Goal: Task Accomplishment & Management: Manage account settings

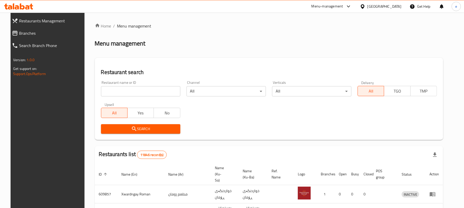
click at [23, 34] on span "Branches" at bounding box center [51, 33] width 65 height 6
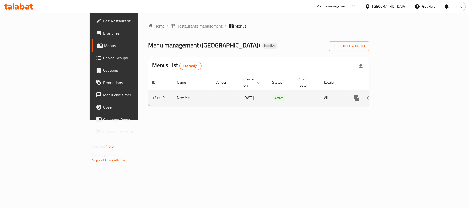
click at [396, 96] on icon "enhanced table" at bounding box center [394, 98] width 5 height 5
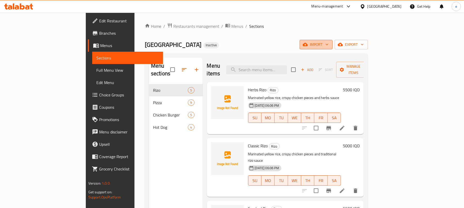
click at [328, 45] on span "import" at bounding box center [316, 44] width 25 height 6
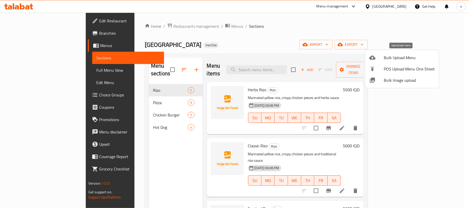
click at [394, 57] on span "Bulk Upload Menu" at bounding box center [409, 58] width 51 height 6
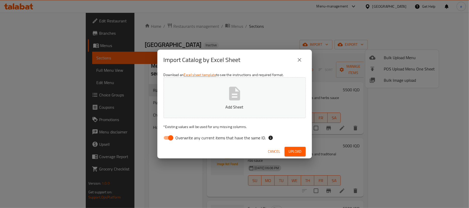
click at [172, 143] on input "Overwrite any current items that have the same ID." at bounding box center [170, 138] width 29 height 10
checkbox input "false"
click at [220, 114] on button "Add Sheet" at bounding box center [235, 98] width 142 height 41
click at [299, 152] on span "Upload" at bounding box center [295, 152] width 13 height 6
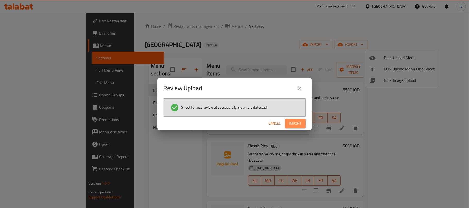
click at [292, 122] on span "Import" at bounding box center [295, 124] width 12 height 6
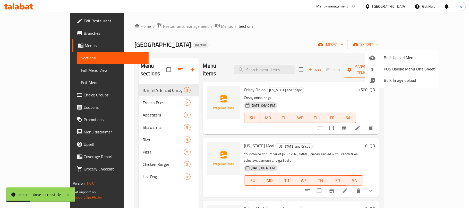
click at [26, 68] on div at bounding box center [234, 104] width 469 height 208
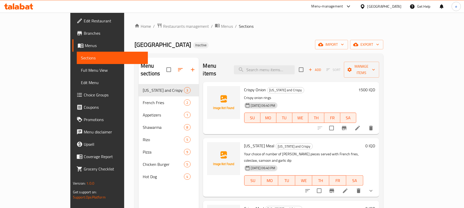
click at [81, 69] on span "Full Menu View" at bounding box center [112, 70] width 63 height 6
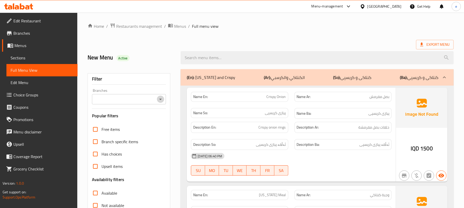
click at [160, 99] on icon "Open" at bounding box center [160, 99] width 6 height 6
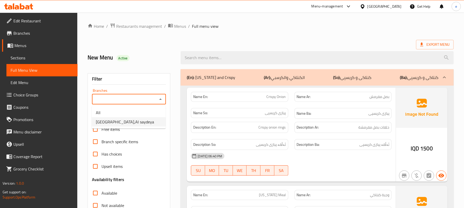
click at [137, 121] on li "[GEOGRAPHIC_DATA],Al saydeya" at bounding box center [129, 121] width 74 height 9
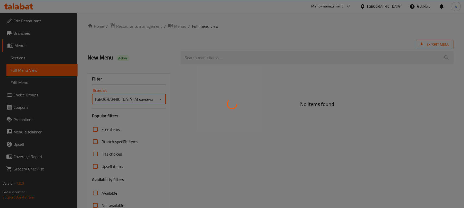
type input "[GEOGRAPHIC_DATA],Al saydeya"
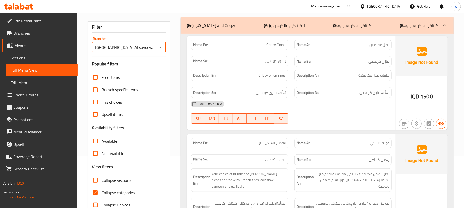
scroll to position [69, 0]
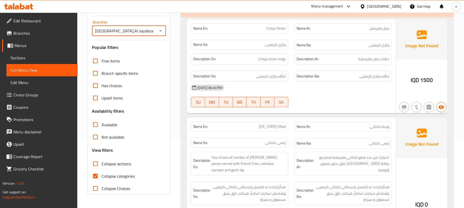
click at [97, 167] on input "Collapse sections" at bounding box center [95, 164] width 12 height 12
checkbox input "true"
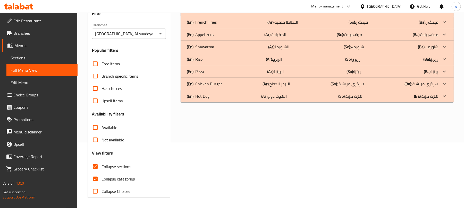
scroll to position [66, 0]
click at [98, 178] on input "Collapse categories" at bounding box center [95, 179] width 12 height 12
checkbox input "false"
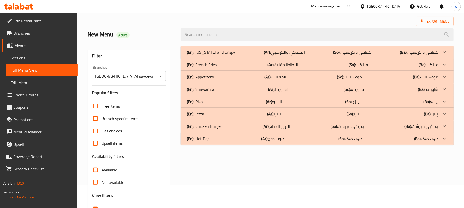
scroll to position [0, 0]
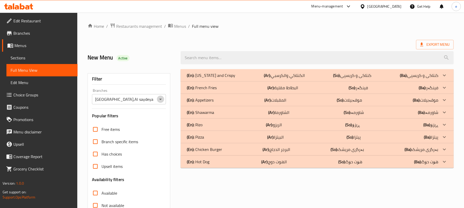
click at [157, 98] on icon "Open" at bounding box center [160, 99] width 6 height 6
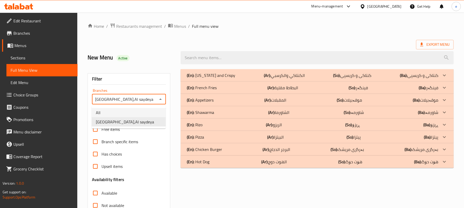
click at [132, 114] on li "All" at bounding box center [129, 112] width 74 height 9
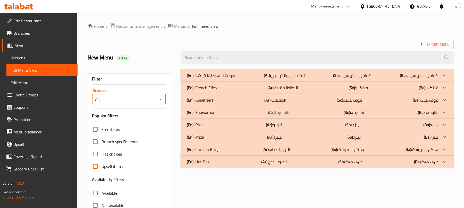
click at [163, 100] on icon "Open" at bounding box center [160, 99] width 6 height 6
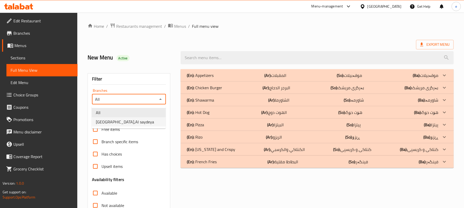
click at [142, 121] on li "[GEOGRAPHIC_DATA],Al saydeya" at bounding box center [129, 121] width 74 height 9
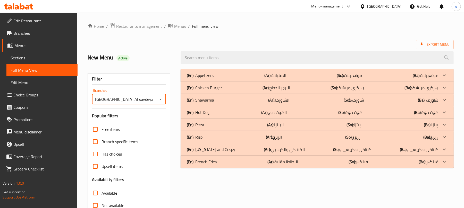
click at [232, 159] on div "(En): French Fries (Ar): البطاطا مقلية (So): فینگەر (Ba): فینگەر" at bounding box center [312, 162] width 251 height 6
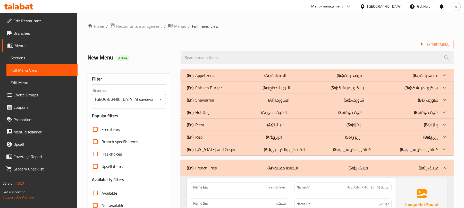
click at [232, 151] on div "(En): [US_STATE] and Crispy (Ar): الكنتاكي والكرسبي (So): کنتاکی و کریسپی (Ba):…" at bounding box center [312, 150] width 251 height 6
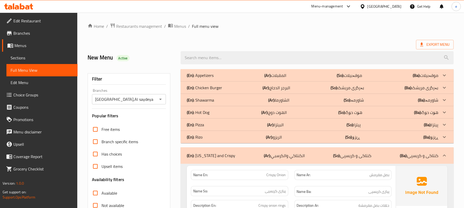
click at [212, 100] on p "(En): Shawarma" at bounding box center [200, 100] width 27 height 6
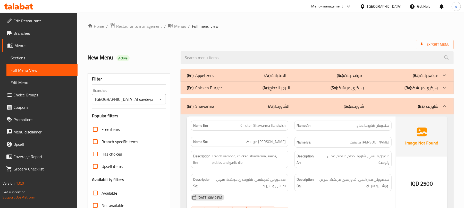
click at [218, 76] on div "(En): Appetizers (Ar): المقبلات (So): موقەبیلات (Ba): موقەبیلات" at bounding box center [312, 75] width 251 height 6
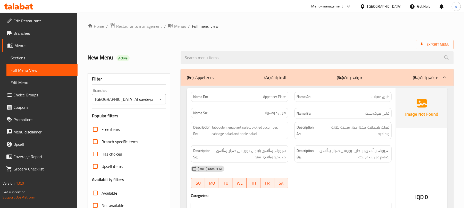
drag, startPoint x: 160, startPoint y: 100, endPoint x: 152, endPoint y: 102, distance: 8.5
click at [160, 100] on icon "Open" at bounding box center [160, 99] width 6 height 6
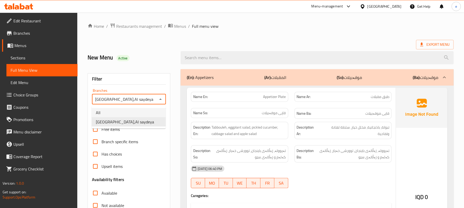
click at [125, 116] on li "All" at bounding box center [129, 112] width 74 height 9
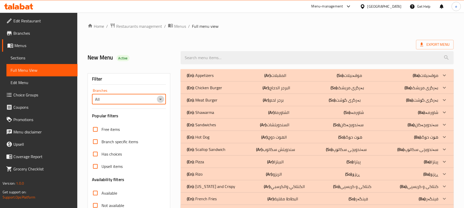
click at [159, 100] on icon "Open" at bounding box center [160, 99] width 6 height 6
click at [143, 126] on li "[GEOGRAPHIC_DATA],Al saydeya" at bounding box center [129, 121] width 74 height 9
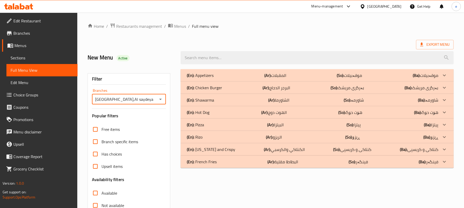
click at [246, 180] on div "(En): Appetizers (Ar): المقبلات (So): موقەبیلات (Ba): موقەبیلات Name En: Appeti…" at bounding box center [316, 166] width 279 height 201
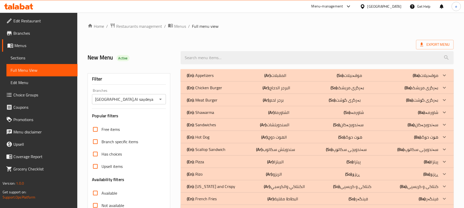
click at [237, 88] on div "(En): Chicken Burger (Ar): البرجر الدجاج (So): بەرگری مریشک (Ba): بەرگری مریشک" at bounding box center [312, 88] width 251 height 6
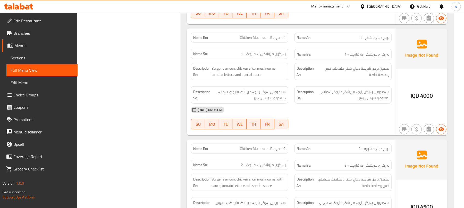
scroll to position [410, 0]
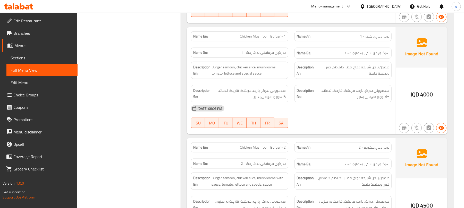
click at [275, 37] on span "Chicken Mushroom Burger - 1" at bounding box center [263, 36] width 46 height 5
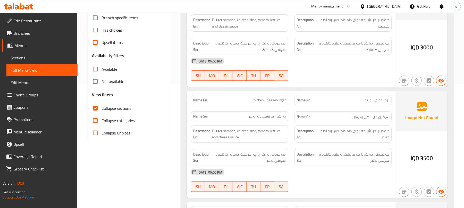
scroll to position [0, 0]
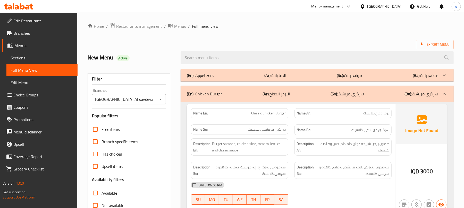
click at [162, 97] on icon "Open" at bounding box center [160, 99] width 6 height 6
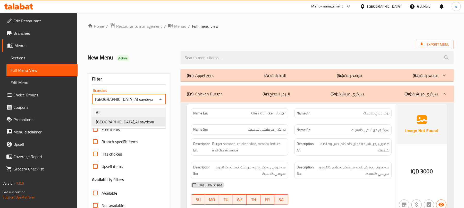
click at [149, 112] on li "All" at bounding box center [129, 112] width 74 height 9
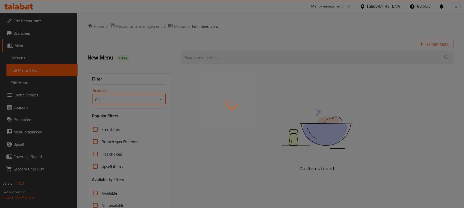
click at [162, 99] on div at bounding box center [232, 104] width 464 height 208
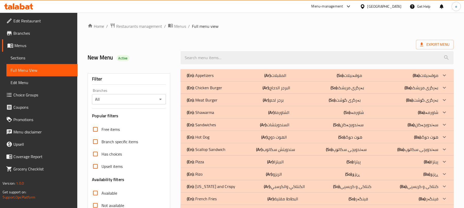
click at [162, 99] on icon "Open" at bounding box center [160, 99] width 6 height 6
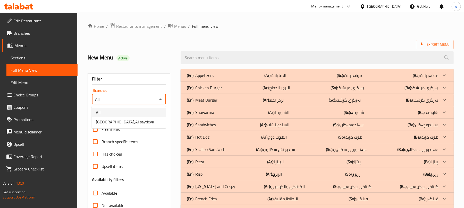
click at [153, 115] on li "All" at bounding box center [129, 112] width 74 height 9
click at [231, 71] on div "(En): Appetizers (Ar): المقبلات (So): موقەبیلات (Ba): موقەبیلات" at bounding box center [317, 75] width 273 height 12
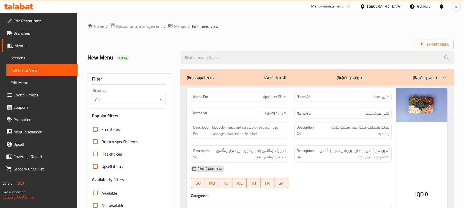
click at [277, 99] on span "Appetizer Plate" at bounding box center [274, 96] width 23 height 5
click at [273, 112] on span "قاپی موقەبیلات" at bounding box center [274, 112] width 24 height 5
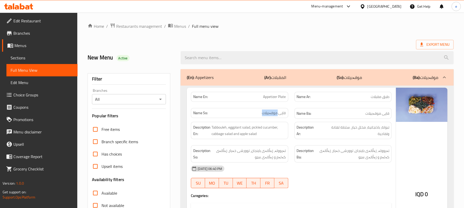
click at [164, 100] on div "All Branches" at bounding box center [129, 99] width 74 height 10
click at [161, 101] on icon "Open" at bounding box center [160, 99] width 6 height 6
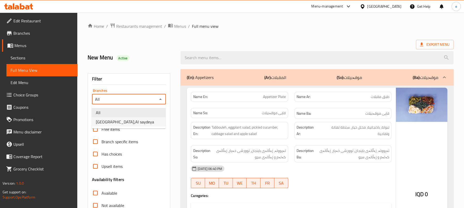
click at [152, 125] on li "[GEOGRAPHIC_DATA],Al saydeya" at bounding box center [129, 121] width 74 height 9
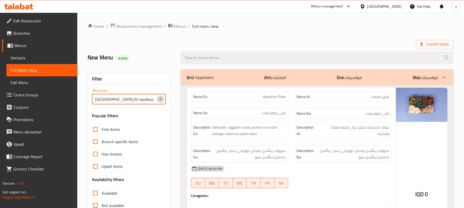
click at [160, 101] on icon "Open" at bounding box center [160, 99] width 6 height 6
click at [138, 112] on li "All" at bounding box center [129, 112] width 74 height 9
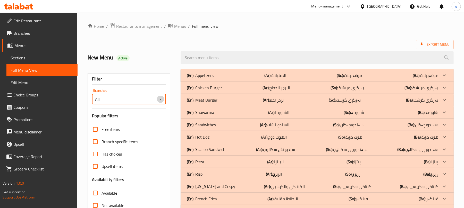
click at [162, 100] on icon "Open" at bounding box center [160, 99] width 6 height 6
click at [154, 123] on li "[GEOGRAPHIC_DATA],Al saydeya" at bounding box center [129, 121] width 74 height 9
type input "[GEOGRAPHIC_DATA],Al saydeya"
click at [226, 76] on div "(En): Appetizers (Ar): المقبلات (So): موقەبیلات (Ba): موقەبیلات" at bounding box center [312, 75] width 251 height 6
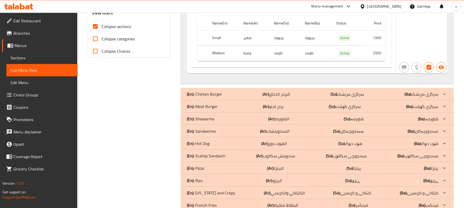
scroll to position [233, 0]
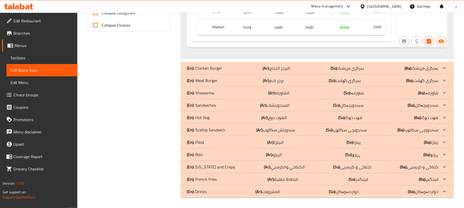
click at [241, 182] on div "(En): French Fries (Ar): البطاطا مقلية (So): فینگەر (Ba): فینگەر" at bounding box center [312, 179] width 251 height 6
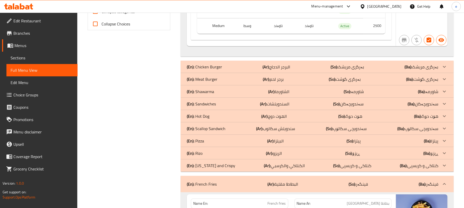
click at [242, 166] on div "(En): [US_STATE] and Crispy (Ar): الكنتاكي والكرسبي (So): کنتاکی و کریسپی (Ba):…" at bounding box center [312, 166] width 251 height 6
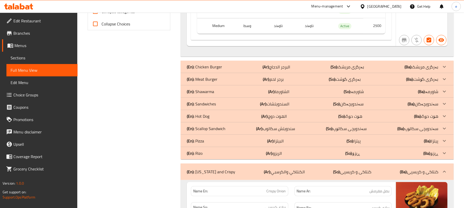
click at [207, 95] on p "(En): Shawarma" at bounding box center [200, 92] width 27 height 6
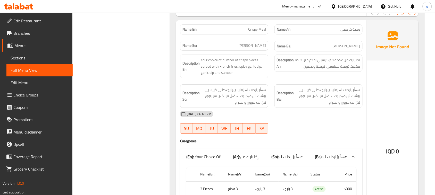
scroll to position [1730, 0]
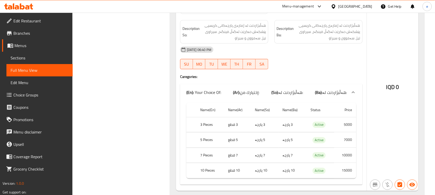
click at [351, 148] on td "10000" at bounding box center [345, 155] width 22 height 15
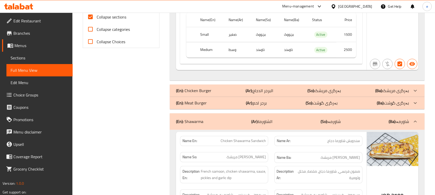
scroll to position [193, 0]
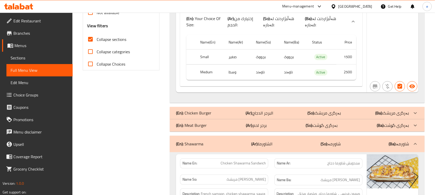
click at [284, 110] on div "(En): Chicken Burger (Ar): البرجر الدجاج (So): بەرگری مریشک (Ba): بەرگری مریشک" at bounding box center [292, 113] width 233 height 6
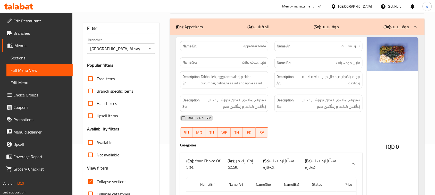
scroll to position [64, 0]
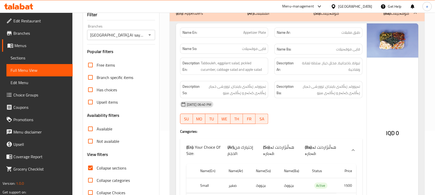
click at [89, 173] on input "Collapse sections" at bounding box center [90, 168] width 12 height 12
checkbox input "true"
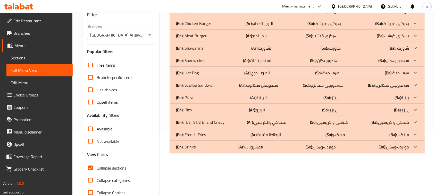
click at [246, 135] on div "(En): French Fries (Ar): البطاطا مقلية (So): فینگەر (Ba): فینگەر" at bounding box center [292, 135] width 233 height 6
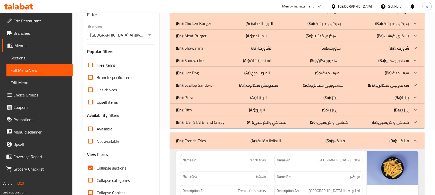
click at [247, 125] on b "(Ar):" at bounding box center [250, 122] width 7 height 8
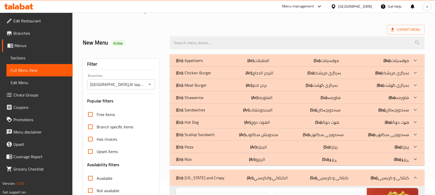
scroll to position [0, 0]
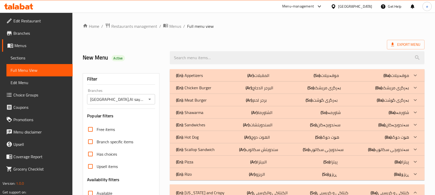
click at [209, 115] on div "(En): Shawarma (Ar): الشاورما (So): شاورمە (Ba): شاورمە" at bounding box center [292, 112] width 233 height 6
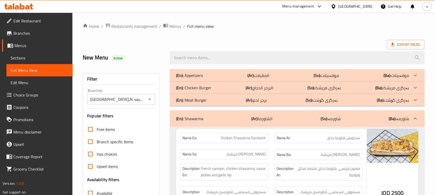
click at [213, 75] on div "(En): Appetizers (Ar): المقبلات (So): موقەبیلات (Ba): موقەبیلات" at bounding box center [292, 75] width 233 height 6
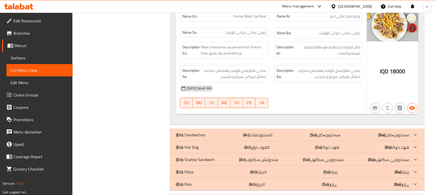
scroll to position [1159, 0]
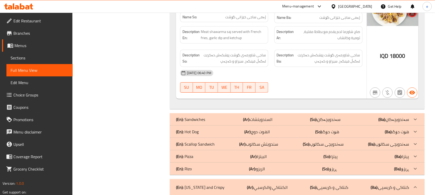
click at [211, 166] on div "(En): [PERSON_NAME] (Ar): الريزو (So): ڕیزۆ (Ba): ڕیزۆ" at bounding box center [292, 169] width 233 height 6
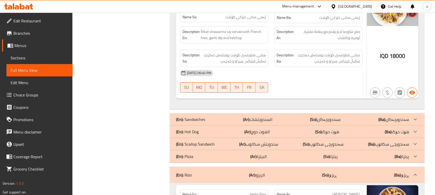
click at [214, 154] on div "(En): Pizza (Ar): البيتزا (So): پیتزا (Ba): پیتزا" at bounding box center [292, 157] width 233 height 6
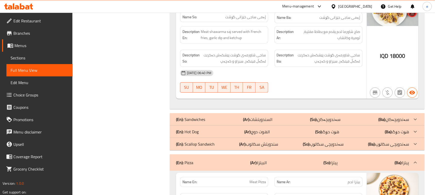
click at [223, 129] on div "(En): Hot Dog (Ar): الهوت دوج (So): هۆت دۆگ (Ba): هۆت دۆگ" at bounding box center [292, 132] width 233 height 6
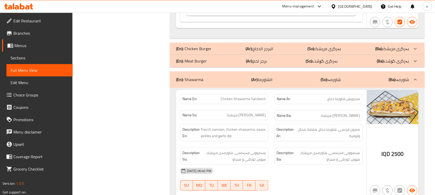
scroll to position [193, 0]
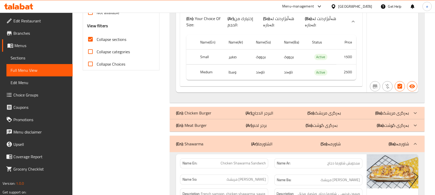
click at [240, 114] on div "(En): Chicken Burger (Ar): البرجر الدجاج (So): بەرگری مریشک (Ba): بەرگری مریشک" at bounding box center [297, 113] width 255 height 12
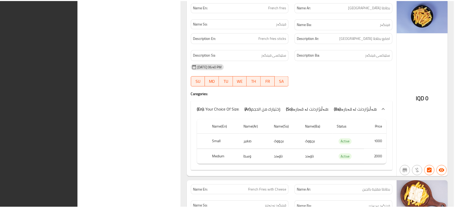
scroll to position [5600, 0]
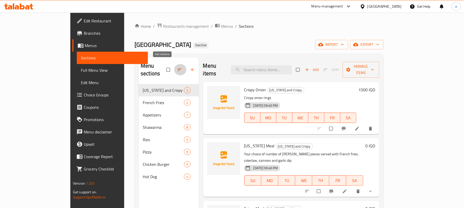
click at [174, 67] on button "button" at bounding box center [180, 69] width 12 height 11
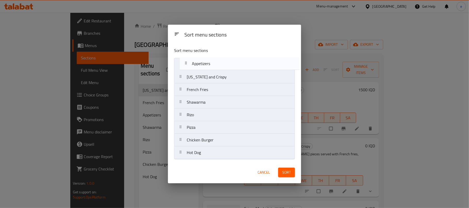
drag, startPoint x: 194, startPoint y: 93, endPoint x: 201, endPoint y: 65, distance: 28.7
click at [201, 65] on nav "Kentucky and Crispy French Fries Appetizers Shawarma Rizo Pizza Chicken Burger …" at bounding box center [234, 108] width 121 height 101
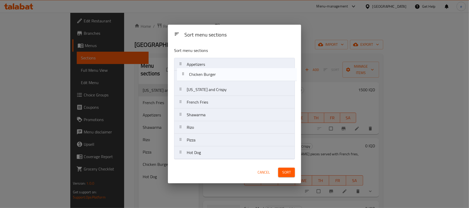
drag, startPoint x: 196, startPoint y: 146, endPoint x: 200, endPoint y: 75, distance: 70.2
click at [200, 75] on nav "Appetizers Kentucky and Crispy French Fries Shawarma Rizo Pizza Chicken Burger …" at bounding box center [234, 108] width 121 height 101
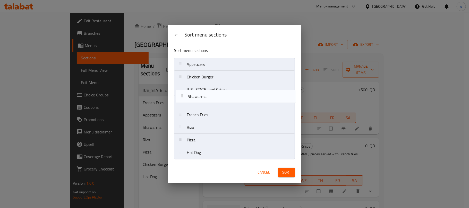
drag, startPoint x: 200, startPoint y: 115, endPoint x: 201, endPoint y: 94, distance: 20.4
click at [201, 94] on nav "Appetizers Chicken Burger Kentucky and Crispy French Fries Shawarma Rizo Pizza …" at bounding box center [234, 108] width 121 height 101
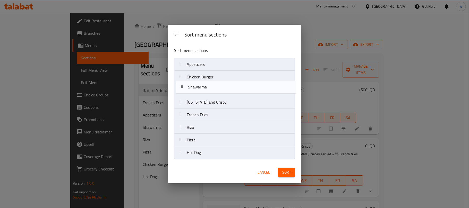
drag, startPoint x: 201, startPoint y: 106, endPoint x: 202, endPoint y: 89, distance: 16.8
click at [202, 89] on nav "Appetizers Chicken Burger Kentucky and Crispy Shawarma French Fries Rizo Pizza …" at bounding box center [234, 108] width 121 height 101
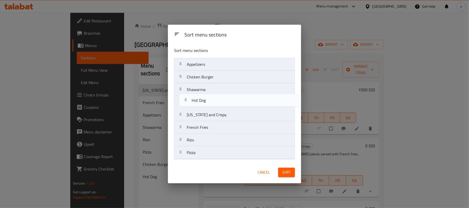
drag, startPoint x: 195, startPoint y: 154, endPoint x: 201, endPoint y: 100, distance: 54.4
click at [201, 100] on nav "Appetizers Chicken Burger Shawarma Kentucky and Crispy French Fries Rizo Pizza …" at bounding box center [234, 108] width 121 height 101
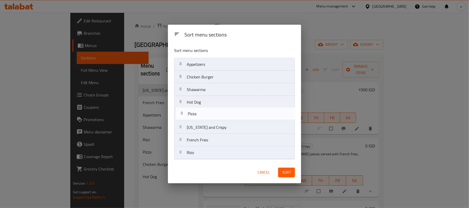
drag, startPoint x: 194, startPoint y: 155, endPoint x: 195, endPoint y: 114, distance: 41.5
click at [195, 114] on nav "Appetizers Chicken Burger Shawarma Hot Dog Kentucky and Crispy French Fries Riz…" at bounding box center [234, 108] width 121 height 101
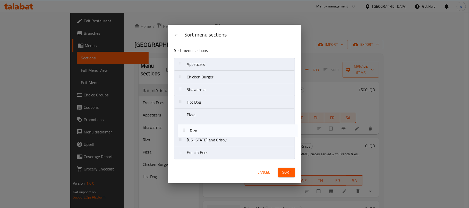
drag, startPoint x: 194, startPoint y: 156, endPoint x: 198, endPoint y: 131, distance: 25.1
click at [198, 131] on nav "Appetizers Chicken Burger Shawarma Hot Dog Pizza Kentucky and Crispy French Fri…" at bounding box center [234, 108] width 121 height 101
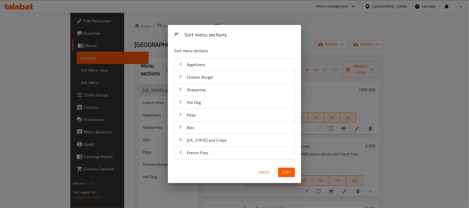
click at [283, 174] on span "Sort" at bounding box center [286, 172] width 8 height 6
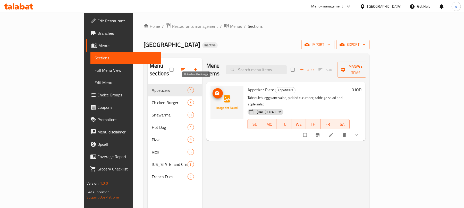
click at [215, 91] on icon "upload picture" at bounding box center [217, 93] width 5 height 5
click at [212, 91] on span "upload picture" at bounding box center [217, 93] width 10 height 5
click at [212, 89] on button "upload picture" at bounding box center [217, 93] width 10 height 10
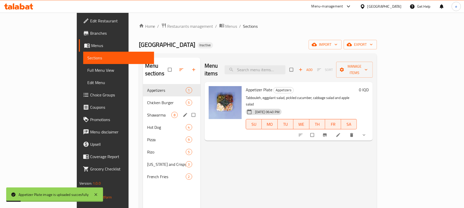
click at [143, 112] on div "Shawarma 8" at bounding box center [171, 115] width 57 height 12
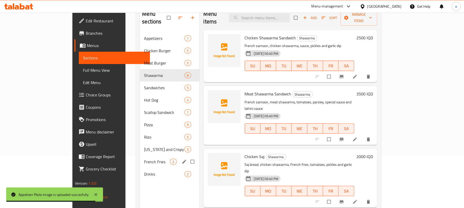
scroll to position [69, 0]
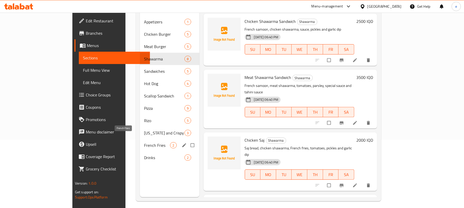
click at [144, 142] on span "French Fries" at bounding box center [157, 145] width 26 height 6
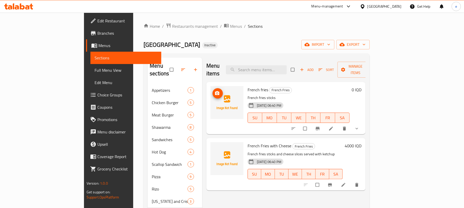
click at [215, 91] on icon "upload picture" at bounding box center [217, 93] width 4 height 4
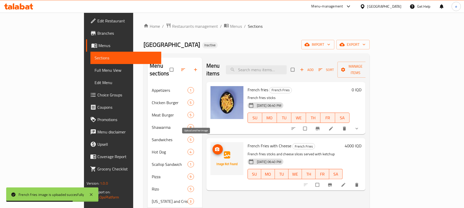
click at [215, 147] on icon "upload picture" at bounding box center [217, 149] width 5 height 5
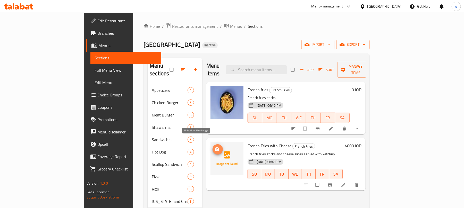
click at [212, 146] on button "upload picture" at bounding box center [217, 149] width 10 height 10
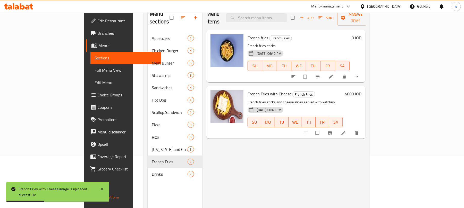
scroll to position [69, 0]
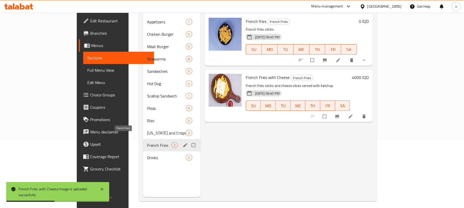
click at [147, 130] on span "[US_STATE] and Crispy" at bounding box center [166, 133] width 39 height 6
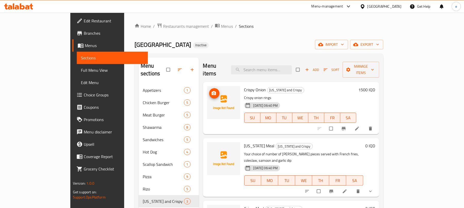
click at [207, 86] on img at bounding box center [223, 102] width 33 height 33
click at [211, 91] on icon "upload picture" at bounding box center [213, 93] width 5 height 5
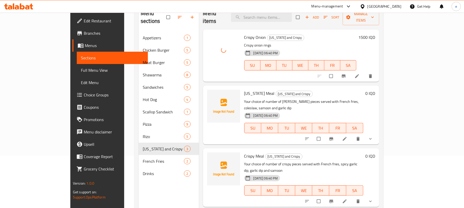
scroll to position [69, 0]
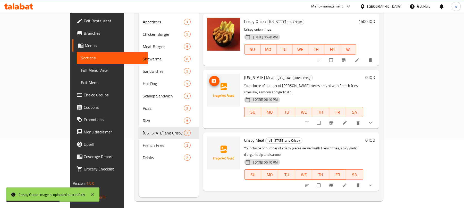
click at [211, 79] on icon "upload picture" at bounding box center [213, 81] width 4 height 4
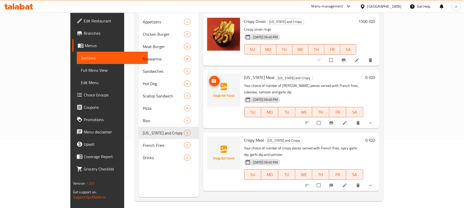
click at [207, 78] on img at bounding box center [223, 90] width 33 height 33
click at [209, 76] on button "upload picture" at bounding box center [214, 81] width 10 height 10
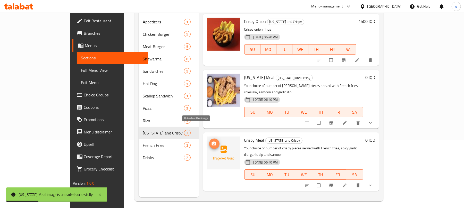
click at [209, 141] on span "upload picture" at bounding box center [214, 143] width 10 height 5
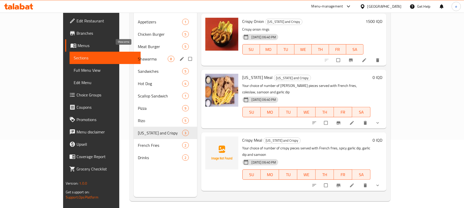
click at [138, 56] on span "Shawarma" at bounding box center [153, 59] width 30 height 6
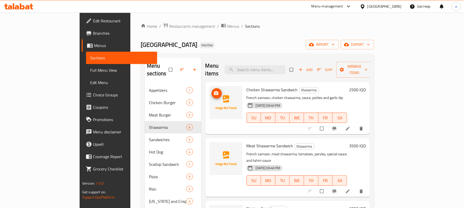
click at [214, 91] on icon "upload picture" at bounding box center [216, 93] width 4 height 4
click at [211, 89] on button "upload picture" at bounding box center [216, 93] width 10 height 10
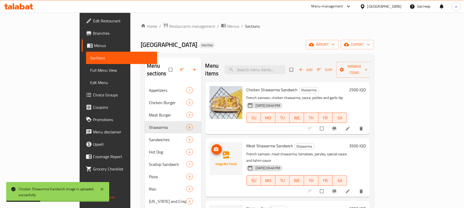
click at [214, 148] on icon "upload picture" at bounding box center [216, 150] width 4 height 4
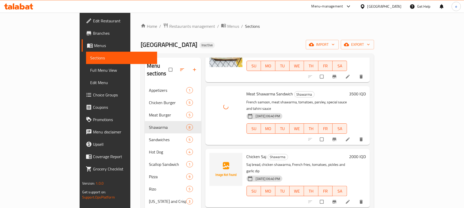
scroll to position [69, 0]
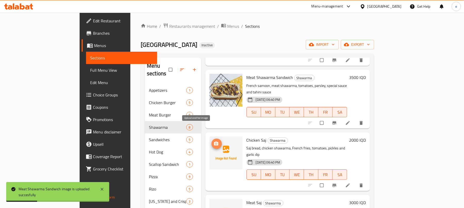
click at [211, 141] on span "upload picture" at bounding box center [216, 143] width 10 height 5
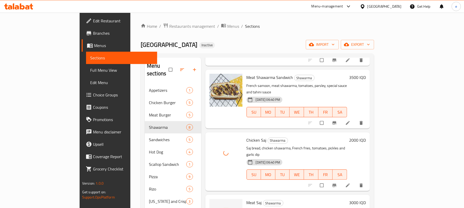
scroll to position [137, 0]
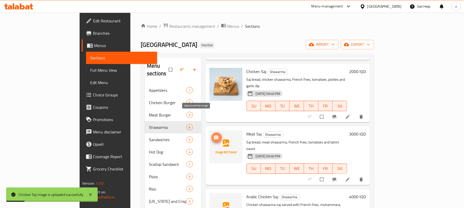
click at [214, 136] on icon "upload picture" at bounding box center [216, 138] width 4 height 4
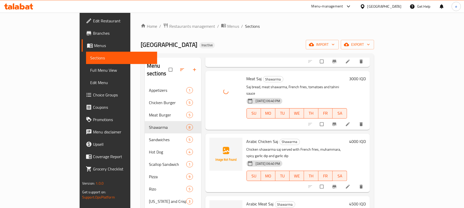
scroll to position [206, 0]
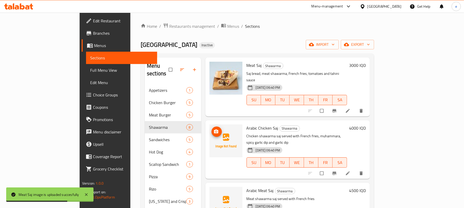
click at [214, 130] on icon "upload picture" at bounding box center [216, 132] width 4 height 4
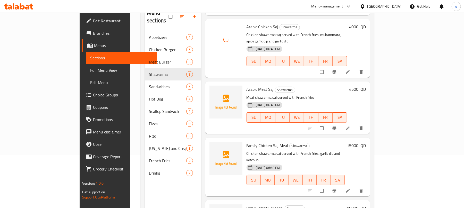
scroll to position [69, 0]
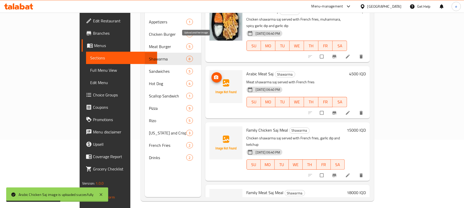
click at [211, 75] on span "upload picture" at bounding box center [216, 77] width 10 height 5
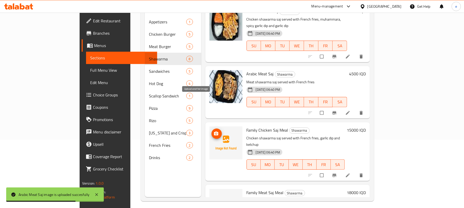
click at [211, 129] on button "upload picture" at bounding box center [216, 134] width 10 height 10
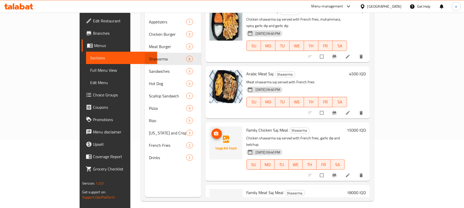
click at [214, 132] on icon "upload picture" at bounding box center [216, 134] width 4 height 4
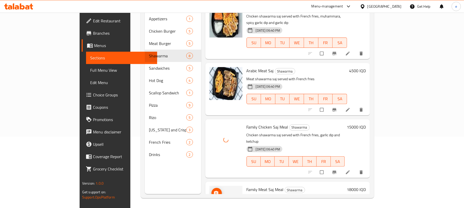
scroll to position [72, 0]
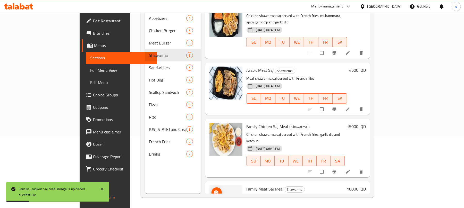
click at [211, 190] on span "upload picture" at bounding box center [216, 192] width 10 height 5
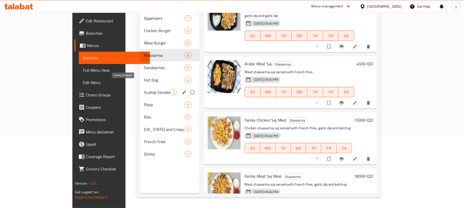
scroll to position [4, 0]
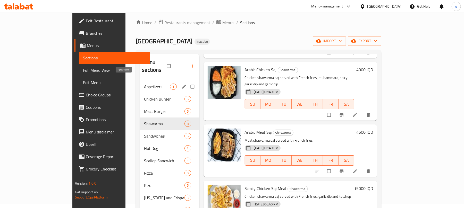
click at [144, 84] on span "Appetizers" at bounding box center [157, 87] width 26 height 6
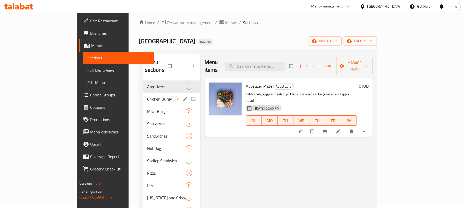
click at [143, 95] on div "Chicken Burger 5" at bounding box center [171, 99] width 57 height 12
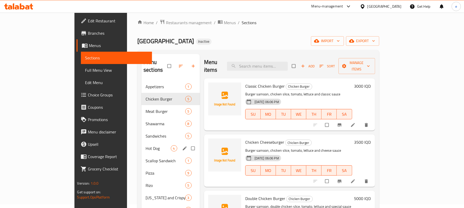
scroll to position [72, 0]
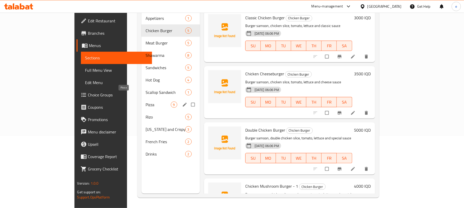
click at [146, 102] on span "Pizza" at bounding box center [158, 105] width 25 height 6
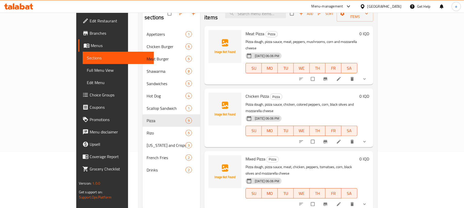
scroll to position [72, 0]
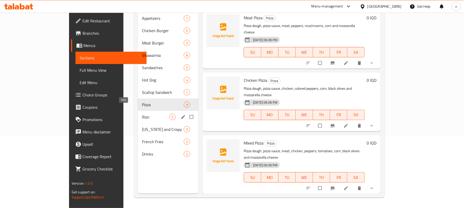
click at [142, 114] on span "Rizo" at bounding box center [155, 117] width 27 height 6
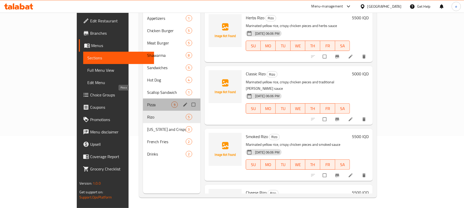
click at [147, 102] on span "Pizza" at bounding box center [159, 105] width 24 height 6
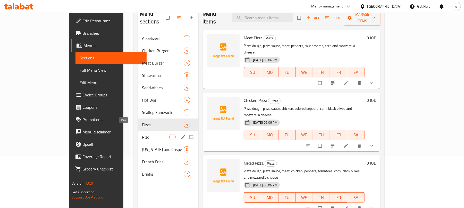
scroll to position [69, 0]
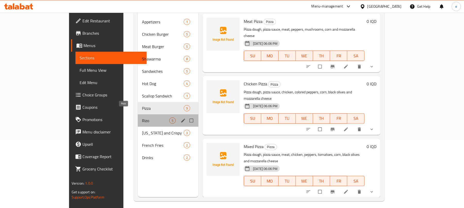
click at [142, 118] on span "Rizo" at bounding box center [155, 121] width 27 height 6
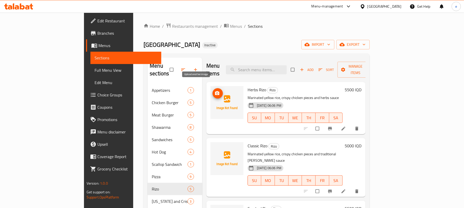
click at [212, 91] on span "upload picture" at bounding box center [217, 93] width 10 height 5
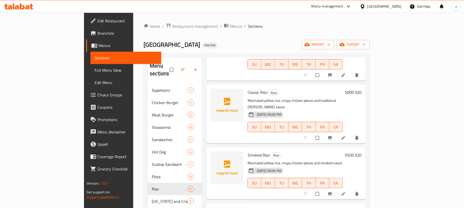
scroll to position [69, 0]
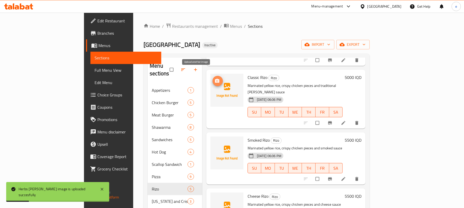
click at [212, 77] on button "upload picture" at bounding box center [217, 81] width 10 height 10
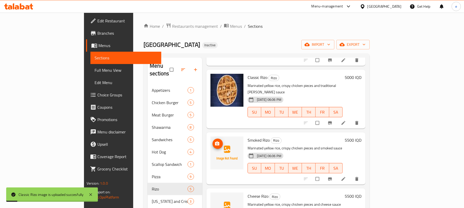
click at [215, 142] on icon "upload picture" at bounding box center [217, 144] width 4 height 4
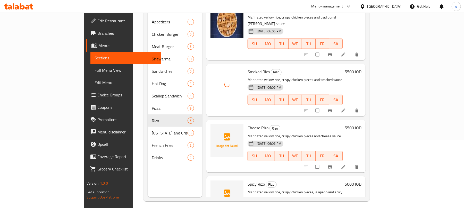
scroll to position [72, 0]
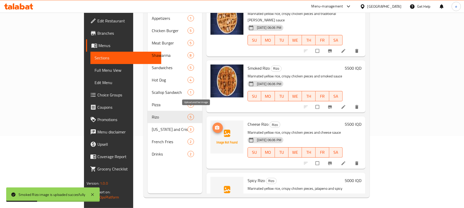
click at [215, 125] on icon "upload picture" at bounding box center [217, 127] width 5 height 5
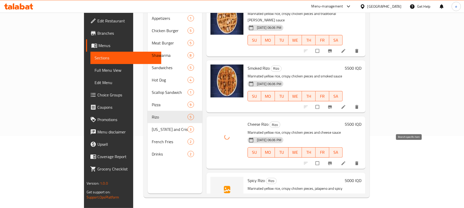
scroll to position [86, 0]
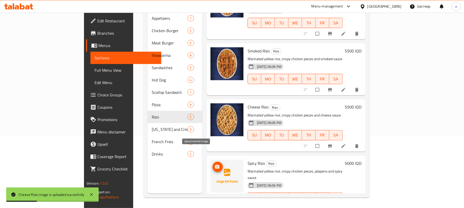
click at [215, 165] on icon "upload picture" at bounding box center [217, 167] width 4 height 4
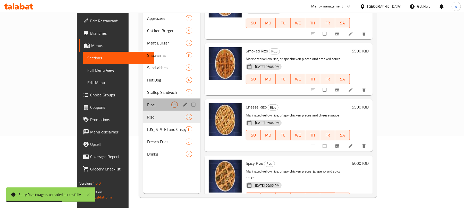
click at [143, 100] on div "Pizza 9" at bounding box center [171, 105] width 57 height 12
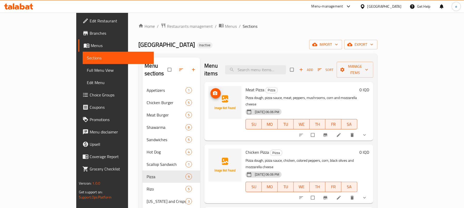
click at [213, 91] on icon "upload picture" at bounding box center [215, 93] width 4 height 4
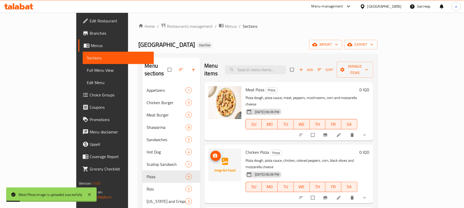
click at [210, 151] on button "upload picture" at bounding box center [215, 156] width 10 height 10
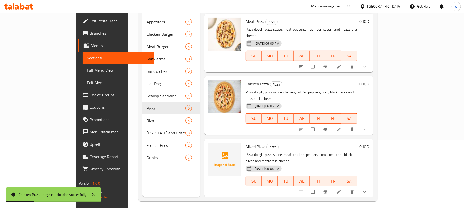
scroll to position [69, 0]
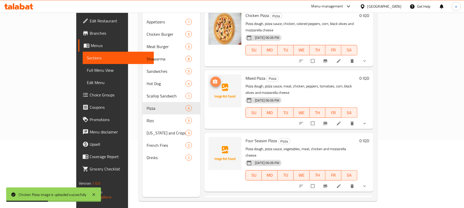
click at [210, 79] on span "upload picture" at bounding box center [215, 81] width 10 height 5
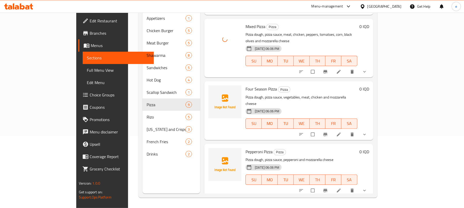
scroll to position [137, 0]
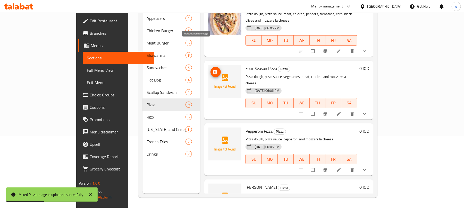
click at [215, 72] on circle "upload picture" at bounding box center [215, 72] width 1 height 1
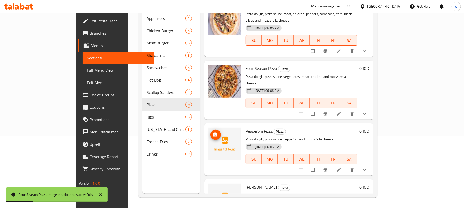
click at [213, 133] on icon "upload picture" at bounding box center [215, 135] width 4 height 4
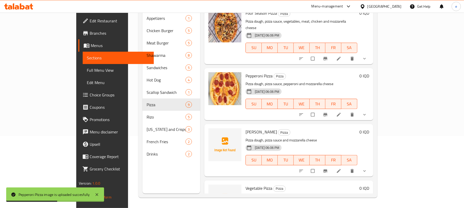
scroll to position [206, 0]
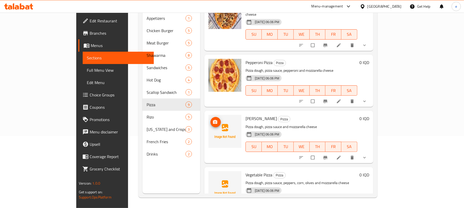
click at [210, 120] on span "upload picture" at bounding box center [215, 122] width 10 height 5
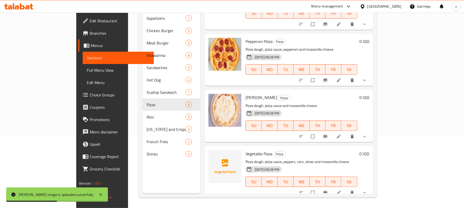
scroll to position [275, 0]
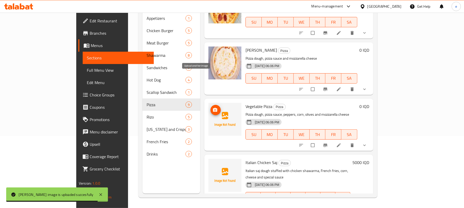
click at [210, 105] on button "upload picture" at bounding box center [215, 110] width 10 height 10
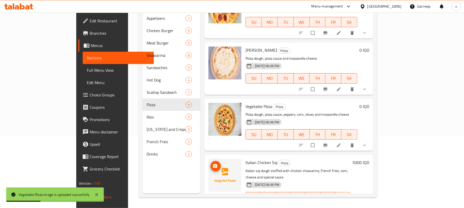
click at [210, 161] on button "upload picture" at bounding box center [215, 166] width 10 height 10
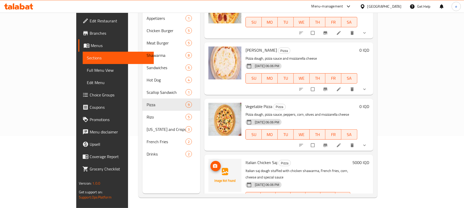
scroll to position [311, 0]
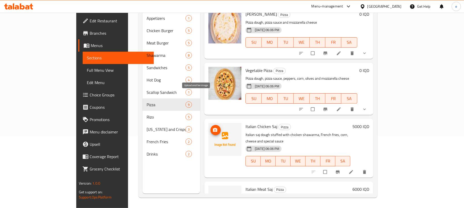
click at [210, 128] on span "upload picture" at bounding box center [215, 130] width 10 height 5
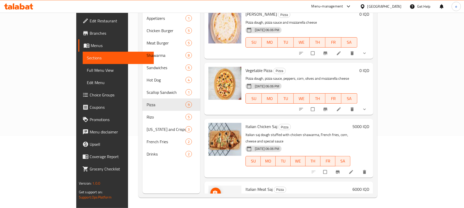
click at [212, 191] on icon "upload picture" at bounding box center [214, 193] width 5 height 5
click at [210, 191] on span "upload picture" at bounding box center [215, 193] width 10 height 5
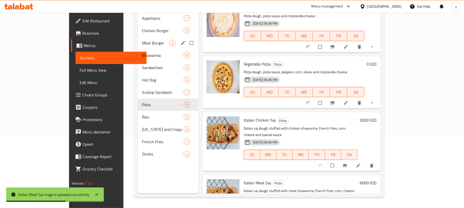
click at [142, 28] on span "Chicken Burger" at bounding box center [163, 31] width 42 height 6
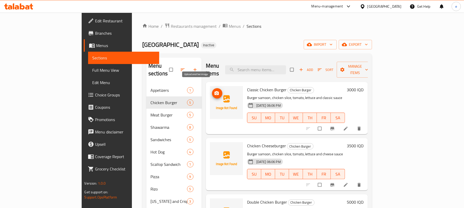
click at [212, 91] on span "upload picture" at bounding box center [217, 93] width 10 height 5
click at [214, 148] on icon "upload picture" at bounding box center [216, 150] width 4 height 4
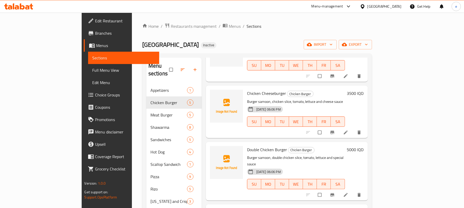
scroll to position [69, 0]
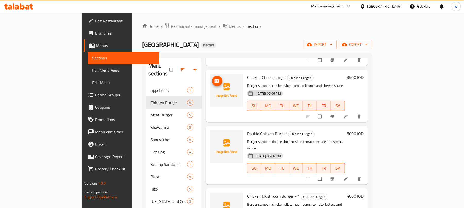
click at [214, 79] on icon "upload picture" at bounding box center [216, 81] width 5 height 5
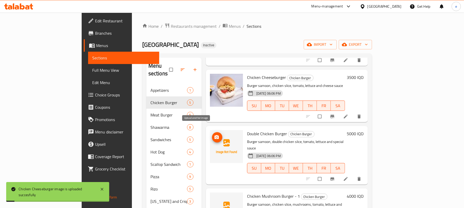
click at [212, 135] on span "upload picture" at bounding box center [217, 137] width 10 height 5
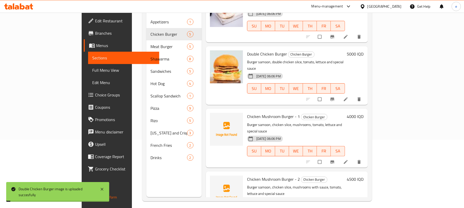
scroll to position [86, 0]
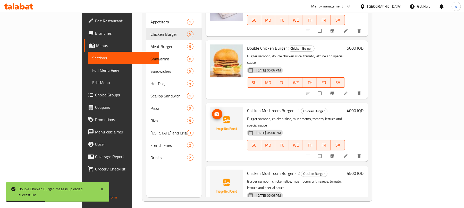
click at [212, 112] on span "upload picture" at bounding box center [217, 114] width 10 height 5
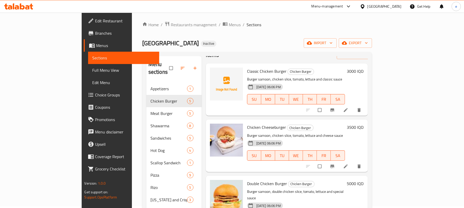
scroll to position [0, 0]
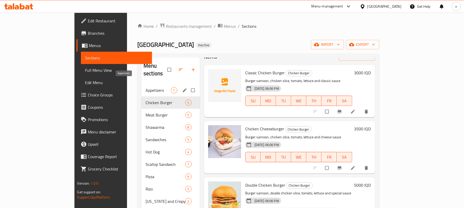
click at [146, 87] on span "Appetizers" at bounding box center [158, 90] width 25 height 6
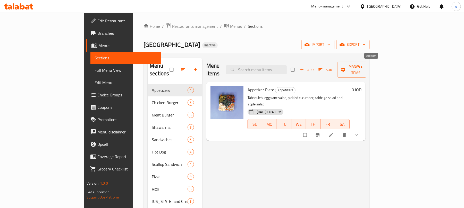
click at [305, 67] on span "button" at bounding box center [302, 69] width 6 height 5
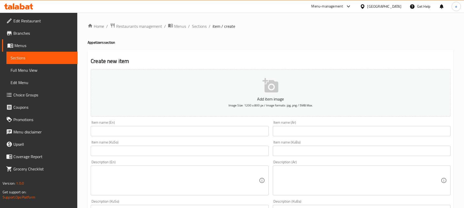
click at [52, 56] on span "Sections" at bounding box center [42, 58] width 63 height 6
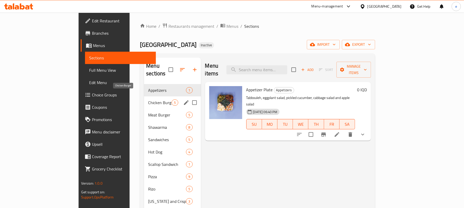
click at [148, 100] on span "Chicken Burger" at bounding box center [159, 103] width 23 height 6
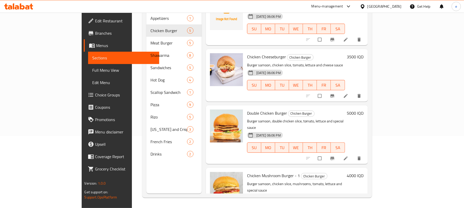
scroll to position [86, 0]
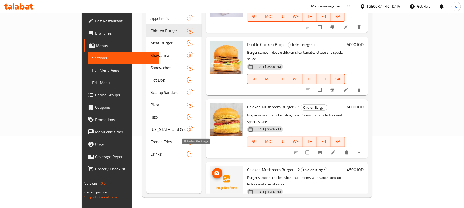
click at [212, 168] on button "upload picture" at bounding box center [217, 173] width 10 height 10
click at [214, 171] on icon "upload picture" at bounding box center [216, 173] width 4 height 4
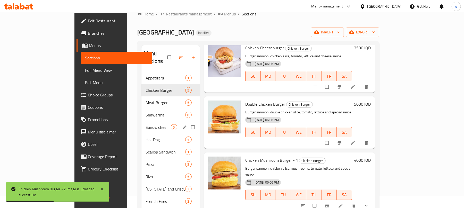
scroll to position [4, 0]
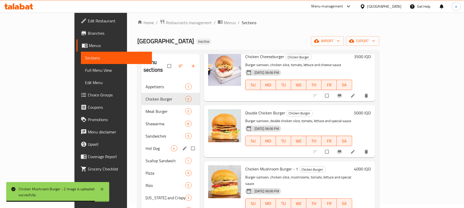
click at [146, 146] on span "Hot Dog" at bounding box center [158, 149] width 25 height 6
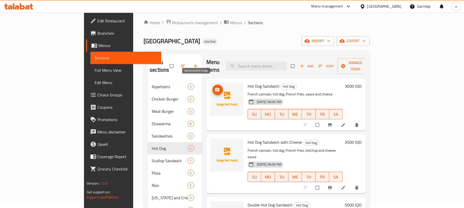
click at [212, 86] on button "upload picture" at bounding box center [217, 90] width 10 height 10
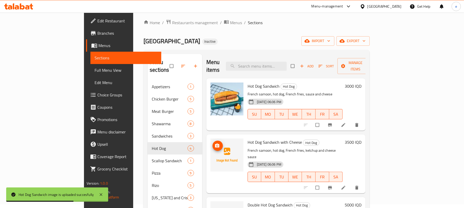
click at [215, 144] on icon "upload picture" at bounding box center [217, 146] width 4 height 4
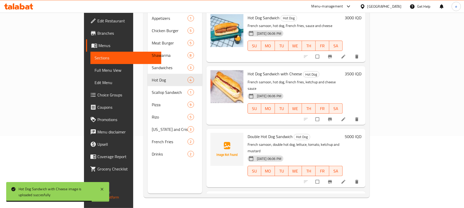
scroll to position [29, 0]
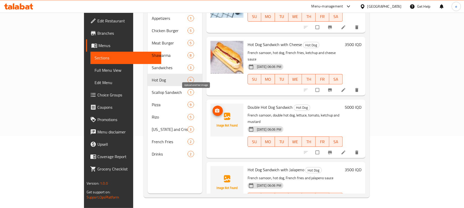
click at [215, 109] on icon "upload picture" at bounding box center [217, 111] width 4 height 4
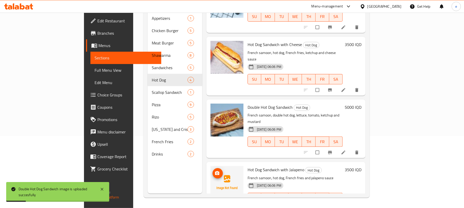
click at [215, 172] on icon "upload picture" at bounding box center [217, 174] width 4 height 4
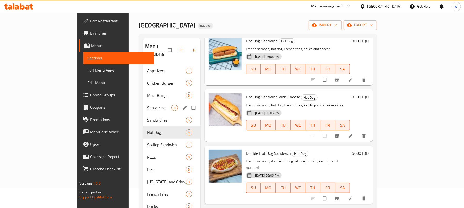
scroll to position [0, 0]
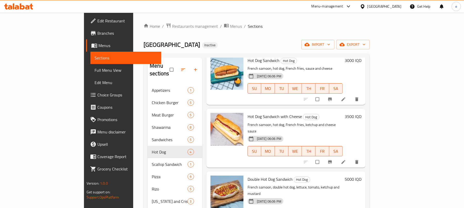
click at [23, 3] on icon at bounding box center [18, 6] width 29 height 6
